Goal: Find specific page/section: Find specific page/section

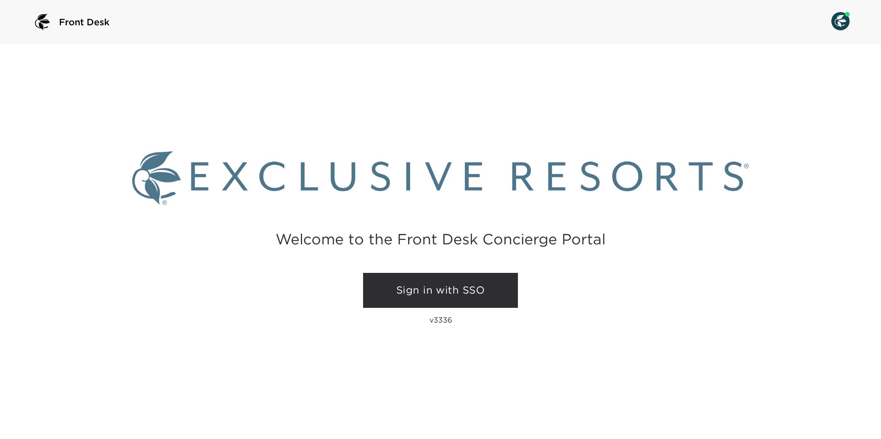
click at [406, 276] on link "Sign in with SSO" at bounding box center [440, 290] width 155 height 35
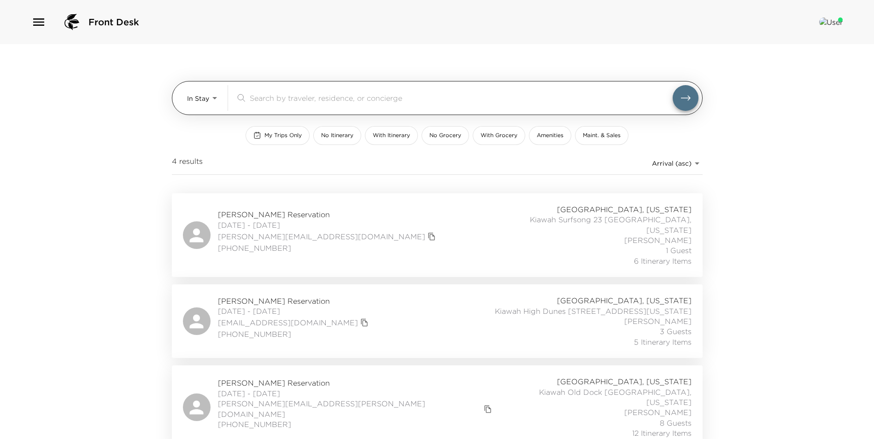
click at [283, 91] on div "​" at bounding box center [466, 98] width 463 height 26
click at [278, 107] on div "​" at bounding box center [466, 98] width 463 height 26
click at [278, 98] on input "search" at bounding box center [461, 98] width 423 height 11
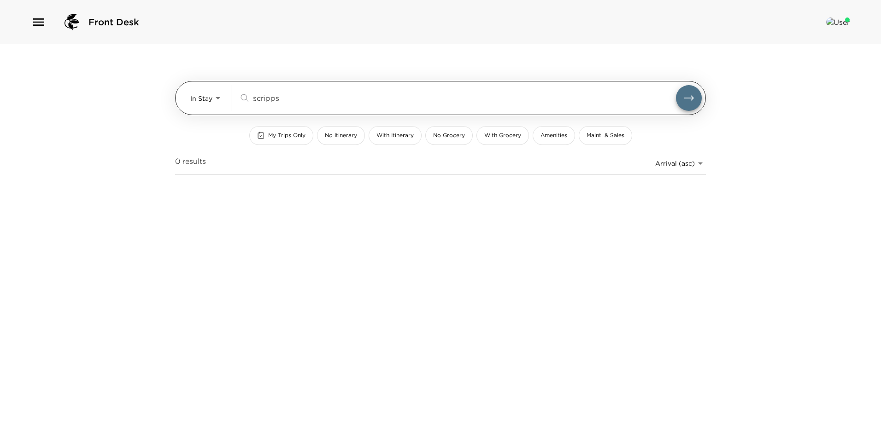
type input "scripps"
click at [676, 85] on button "submit" at bounding box center [689, 98] width 26 height 26
click at [196, 100] on body "Front Desk In Stay In-Stay scripps ​ My Trips Only No Itinerary With Itinerary …" at bounding box center [440, 219] width 881 height 439
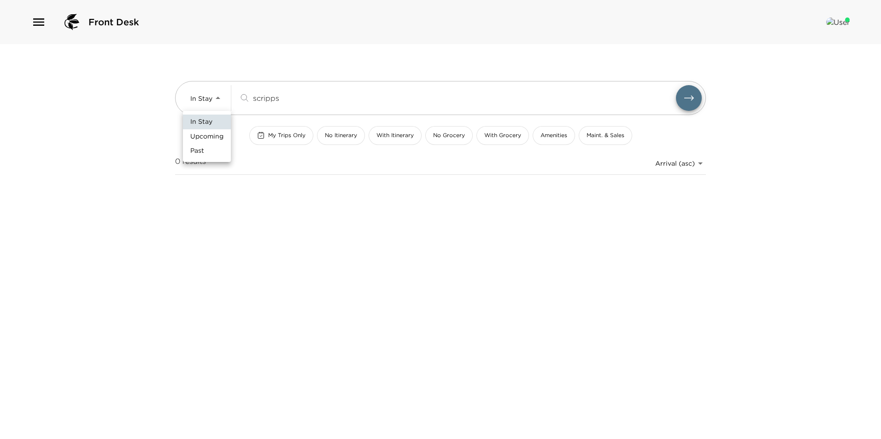
click at [207, 131] on li "Upcoming" at bounding box center [207, 136] width 48 height 15
type input "Upcoming"
